Goal: Task Accomplishment & Management: Use online tool/utility

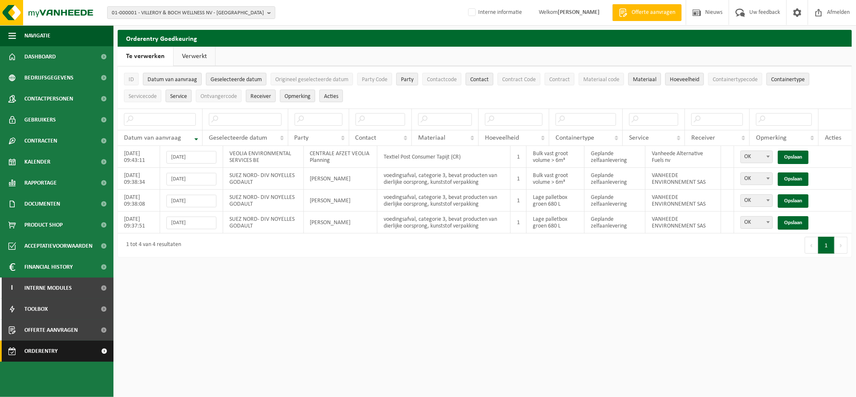
click at [42, 346] on span "Orderentry Goedkeuring" at bounding box center [59, 350] width 71 height 21
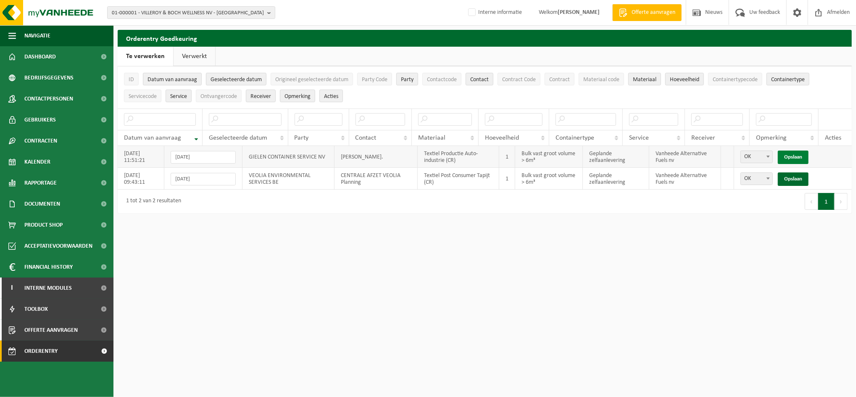
click at [797, 154] on link "Opslaan" at bounding box center [793, 156] width 31 height 13
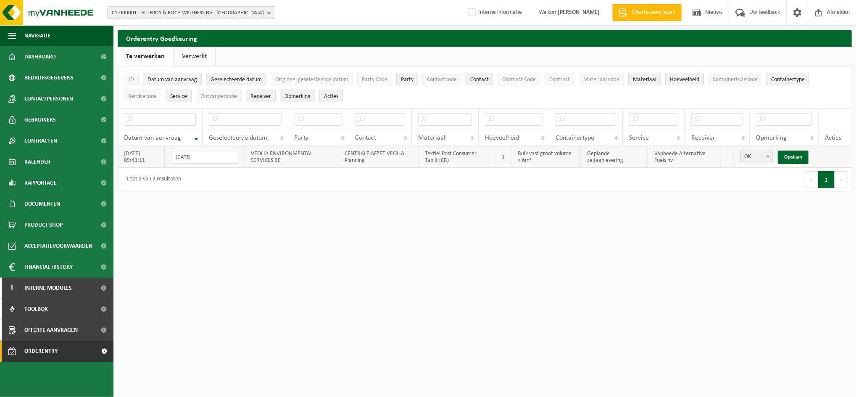
click at [767, 157] on span at bounding box center [768, 156] width 8 height 11
select select "Niet OK"
click at [791, 152] on link "Opslaan" at bounding box center [793, 156] width 31 height 13
